Goal: Share content

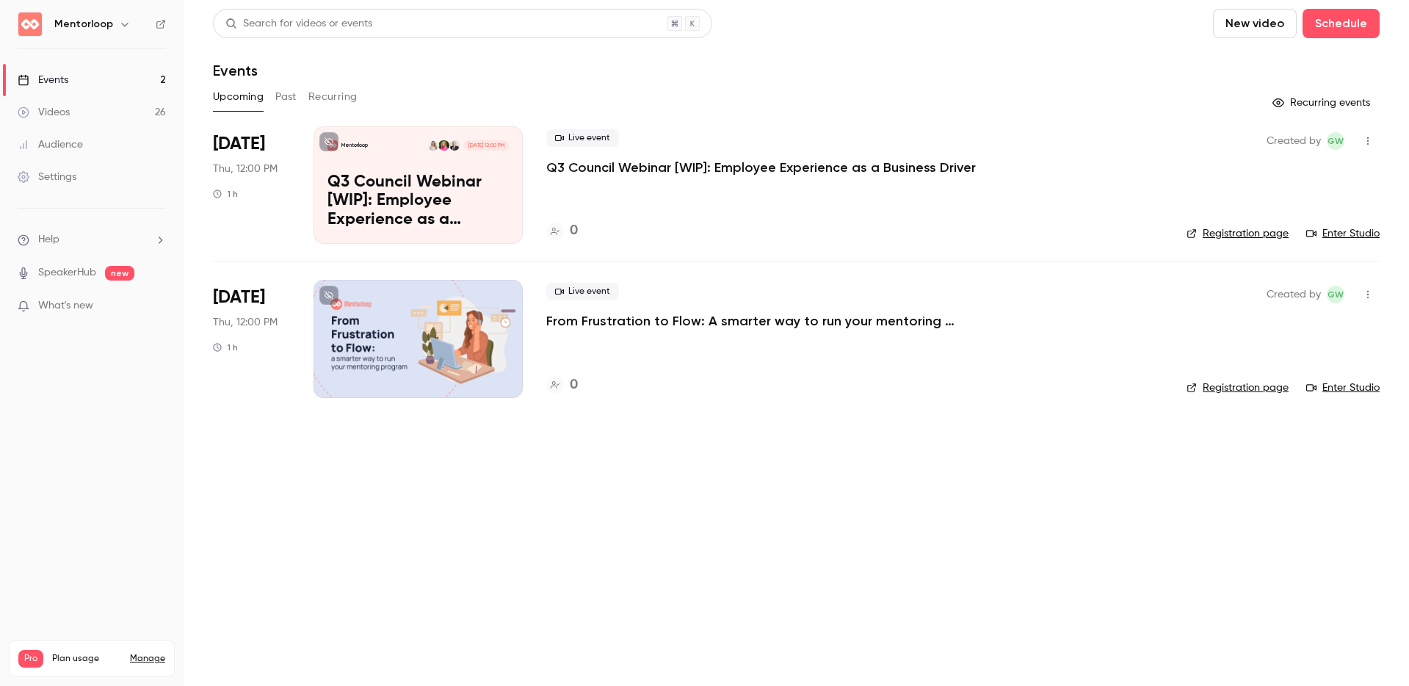
scroll to position [96, 0]
click at [291, 96] on button "Past" at bounding box center [285, 96] width 21 height 23
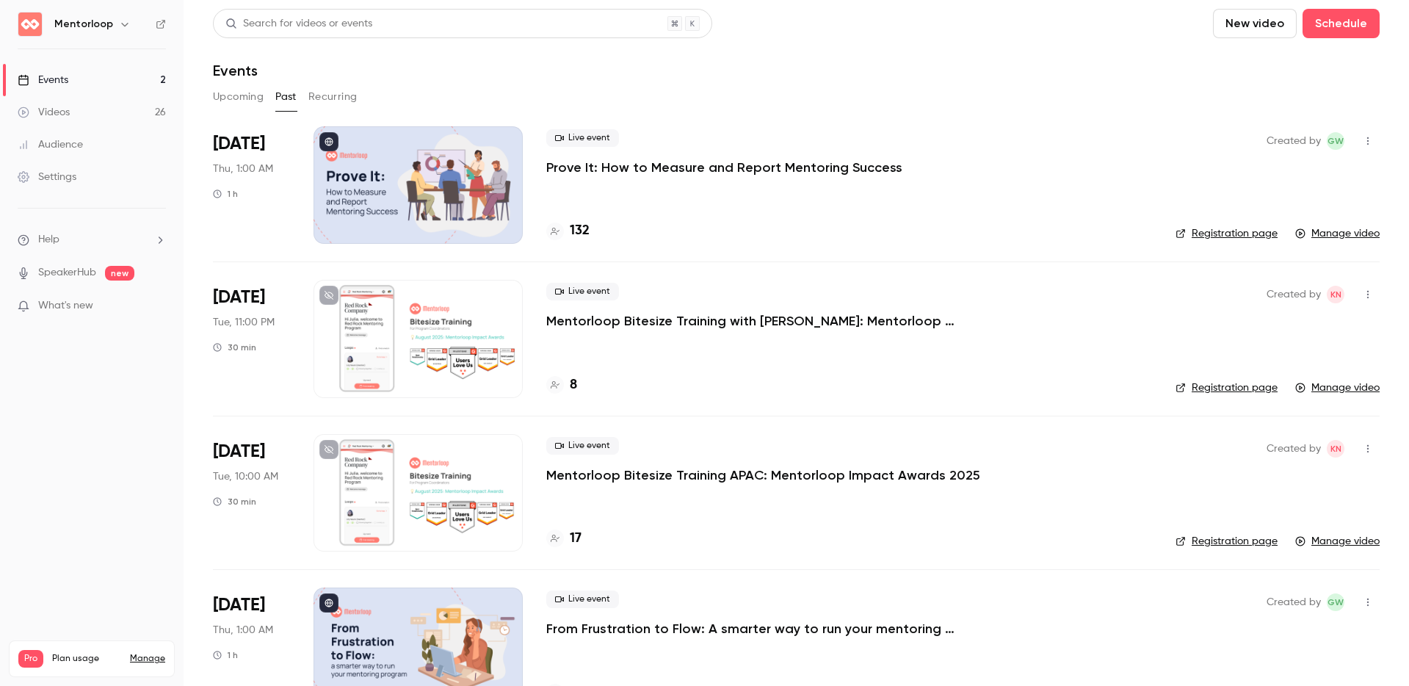
click at [431, 156] on div at bounding box center [417, 184] width 209 height 117
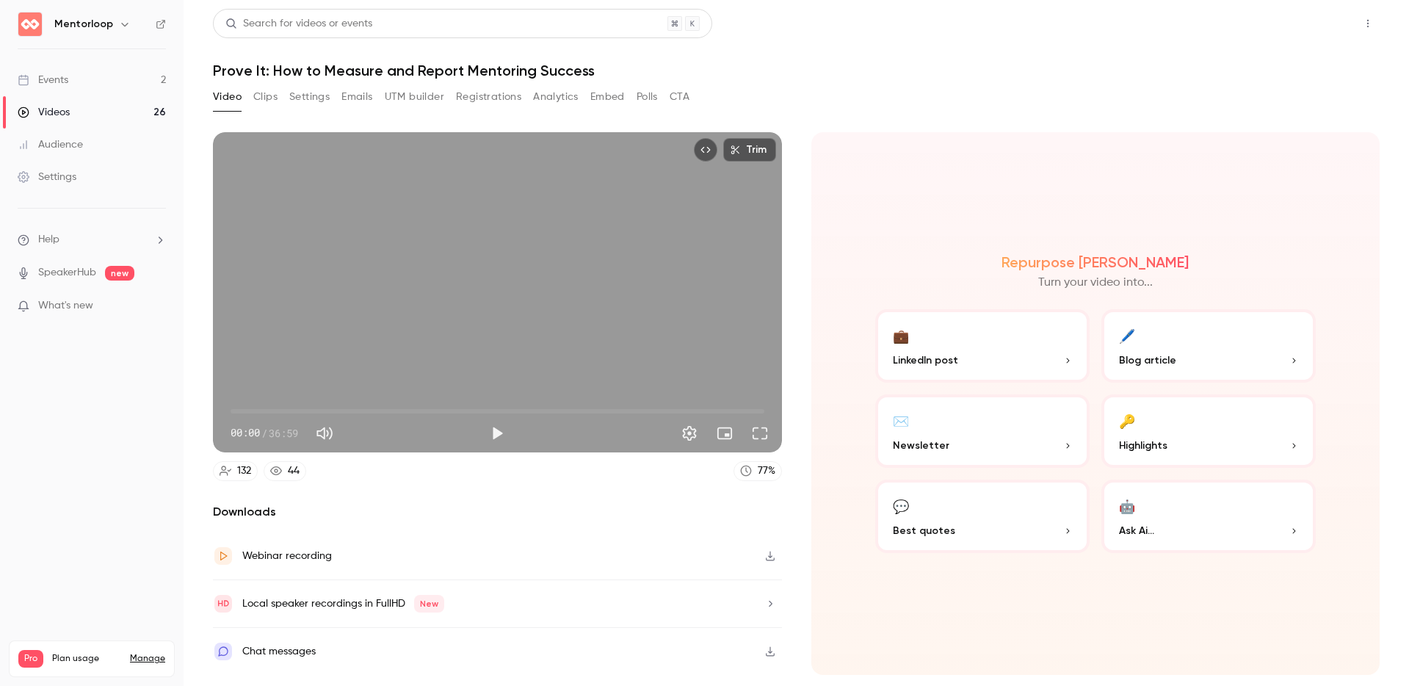
click at [1328, 29] on button "Share" at bounding box center [1315, 23] width 58 height 29
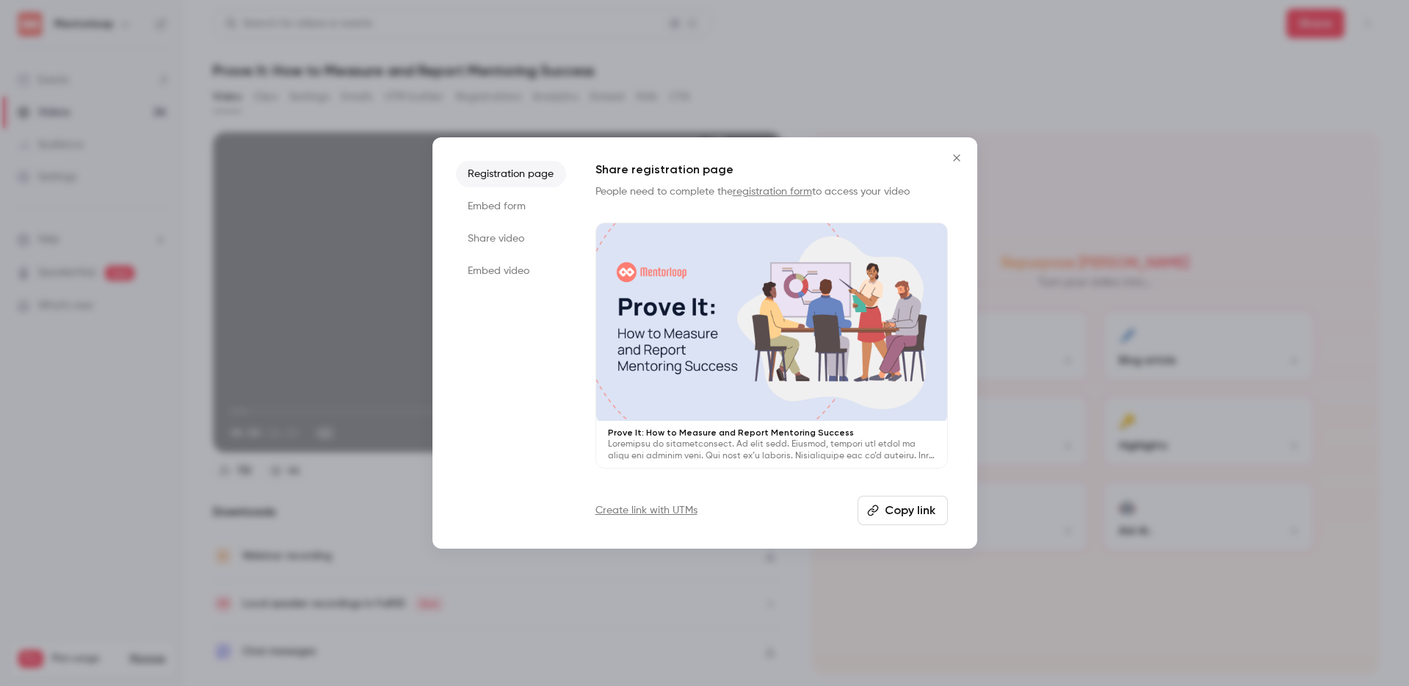
click at [512, 230] on li "Share video" at bounding box center [511, 238] width 110 height 26
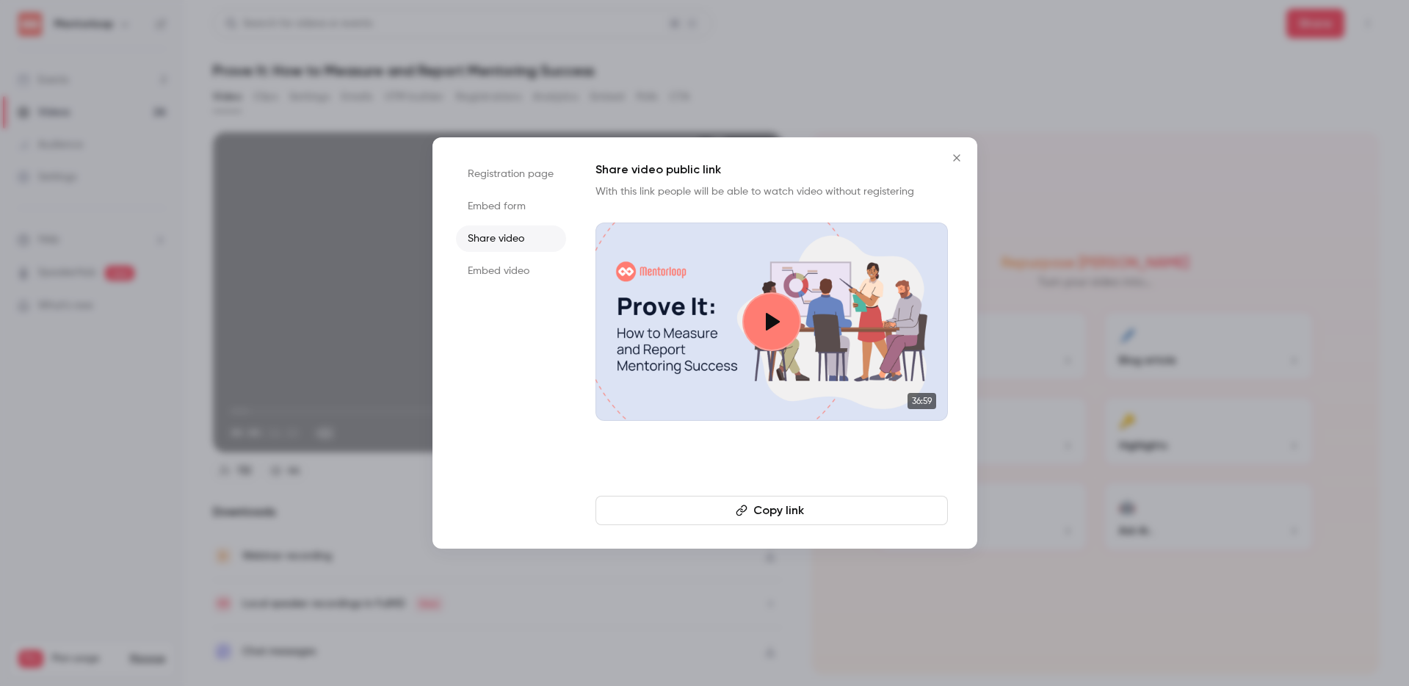
click at [786, 507] on button "Copy link" at bounding box center [771, 510] width 352 height 29
